Goal: Use online tool/utility: Utilize a website feature to perform a specific function

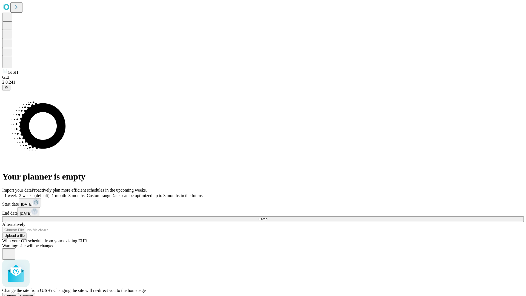
click at [33, 294] on span "Confirm" at bounding box center [26, 296] width 13 height 4
click at [50, 193] on label "2 weeks (default)" at bounding box center [33, 195] width 33 height 5
click at [268, 217] on span "Fetch" at bounding box center [263, 219] width 9 height 4
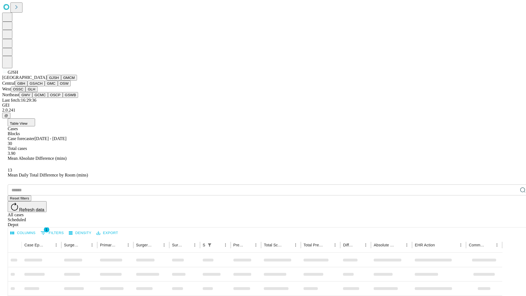
click at [61, 81] on button "GMCM" at bounding box center [69, 78] width 16 height 6
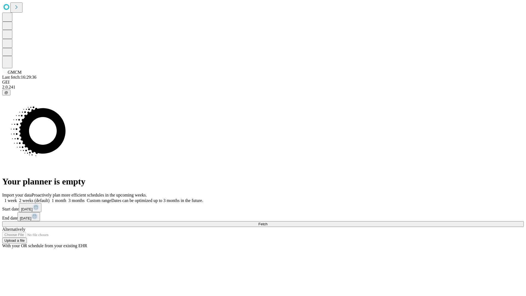
click at [50, 198] on label "2 weeks (default)" at bounding box center [33, 200] width 33 height 5
click at [268, 222] on span "Fetch" at bounding box center [263, 224] width 9 height 4
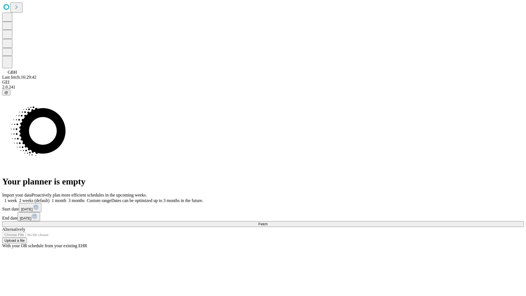
click at [50, 198] on label "2 weeks (default)" at bounding box center [33, 200] width 33 height 5
click at [268, 222] on span "Fetch" at bounding box center [263, 224] width 9 height 4
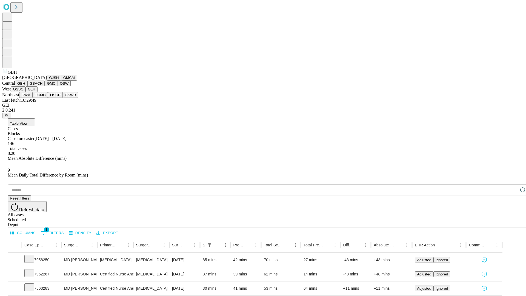
click at [42, 86] on button "GSACH" at bounding box center [35, 84] width 17 height 6
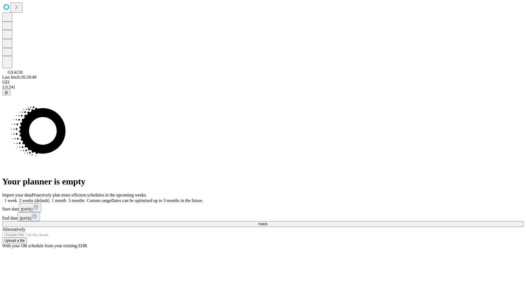
click at [50, 198] on label "2 weeks (default)" at bounding box center [33, 200] width 33 height 5
click at [268, 222] on span "Fetch" at bounding box center [263, 224] width 9 height 4
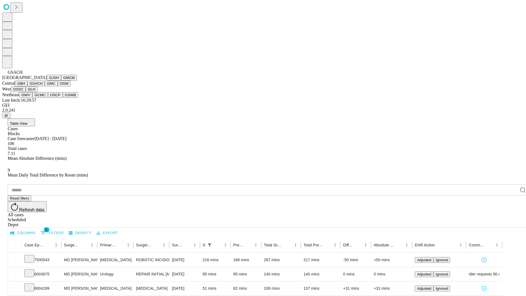
click at [45, 86] on button "GMC" at bounding box center [51, 84] width 13 height 6
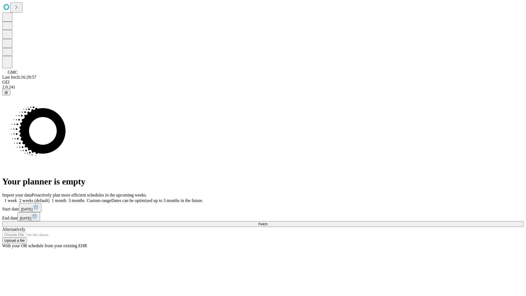
click at [50, 198] on label "2 weeks (default)" at bounding box center [33, 200] width 33 height 5
click at [268, 222] on span "Fetch" at bounding box center [263, 224] width 9 height 4
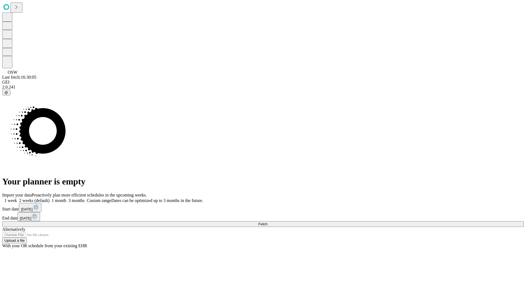
click at [50, 198] on label "2 weeks (default)" at bounding box center [33, 200] width 33 height 5
click at [268, 222] on span "Fetch" at bounding box center [263, 224] width 9 height 4
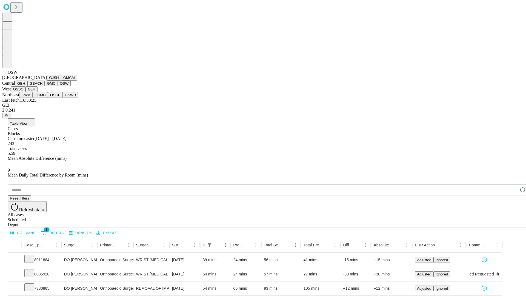
click at [26, 92] on button "OSSC" at bounding box center [18, 89] width 15 height 6
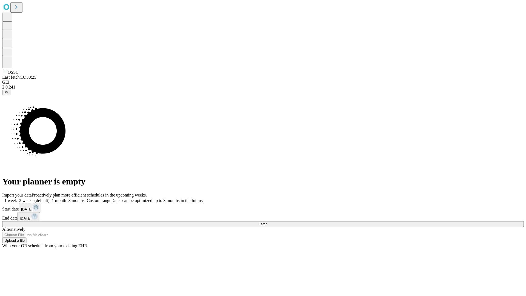
click at [50, 198] on label "2 weeks (default)" at bounding box center [33, 200] width 33 height 5
click at [268, 222] on span "Fetch" at bounding box center [263, 224] width 9 height 4
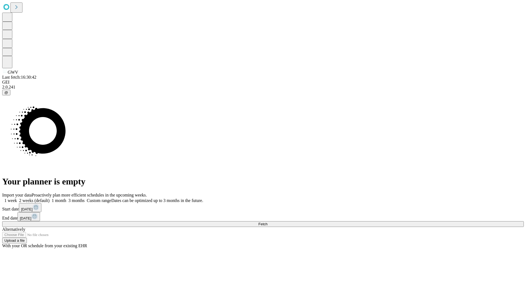
click at [50, 198] on label "2 weeks (default)" at bounding box center [33, 200] width 33 height 5
click at [268, 222] on span "Fetch" at bounding box center [263, 224] width 9 height 4
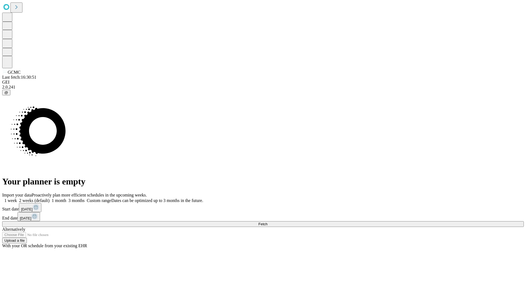
click at [50, 198] on label "2 weeks (default)" at bounding box center [33, 200] width 33 height 5
click at [268, 222] on span "Fetch" at bounding box center [263, 224] width 9 height 4
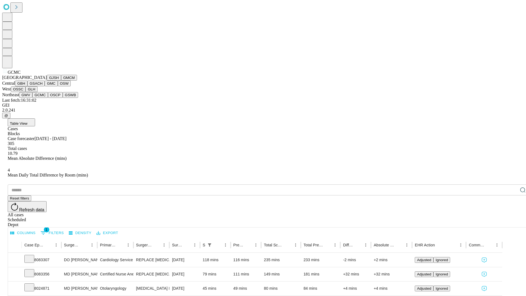
click at [48, 98] on button "OSCP" at bounding box center [55, 95] width 15 height 6
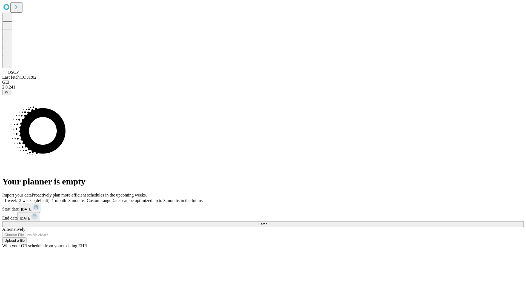
click at [50, 198] on label "2 weeks (default)" at bounding box center [33, 200] width 33 height 5
click at [268, 222] on span "Fetch" at bounding box center [263, 224] width 9 height 4
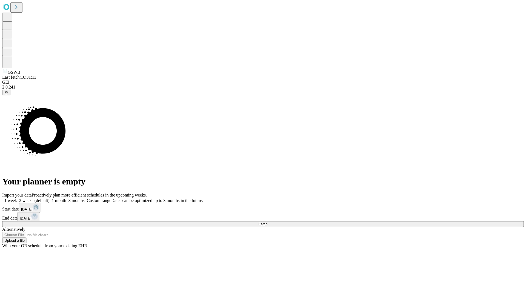
click at [50, 198] on label "2 weeks (default)" at bounding box center [33, 200] width 33 height 5
click at [268, 222] on span "Fetch" at bounding box center [263, 224] width 9 height 4
